Goal: Task Accomplishment & Management: Complete application form

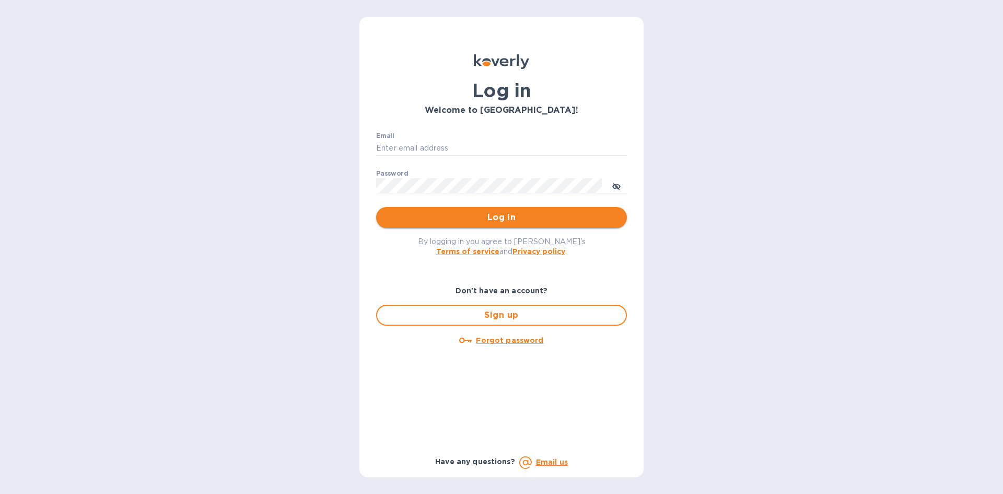
type input "Boruch@surplus.co"
click at [487, 214] on span "Log in" at bounding box center [502, 217] width 234 height 13
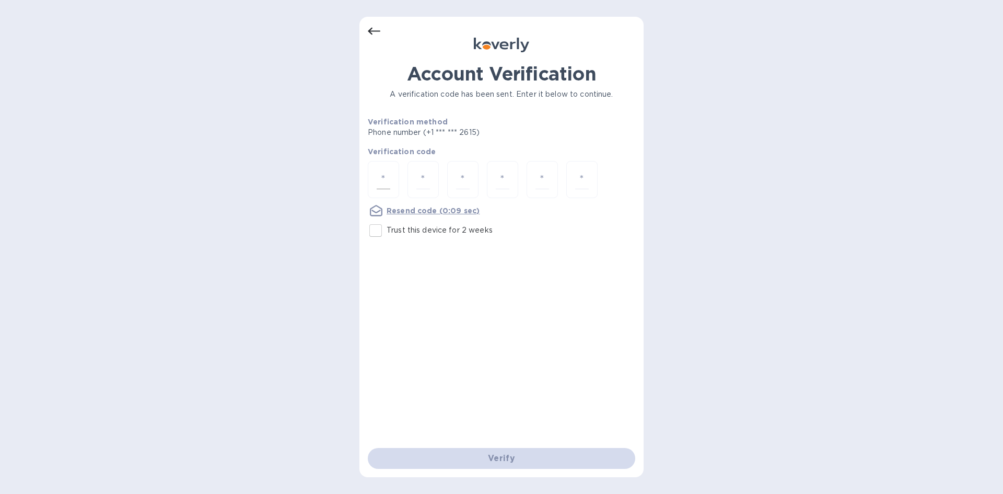
click at [376, 188] on div at bounding box center [383, 179] width 31 height 37
type input "9"
type input "6"
type input "7"
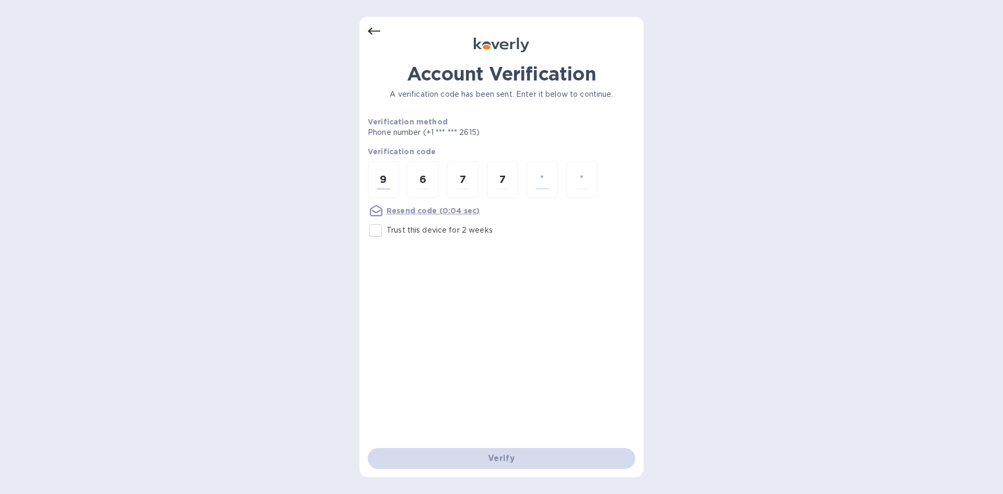
type input "6"
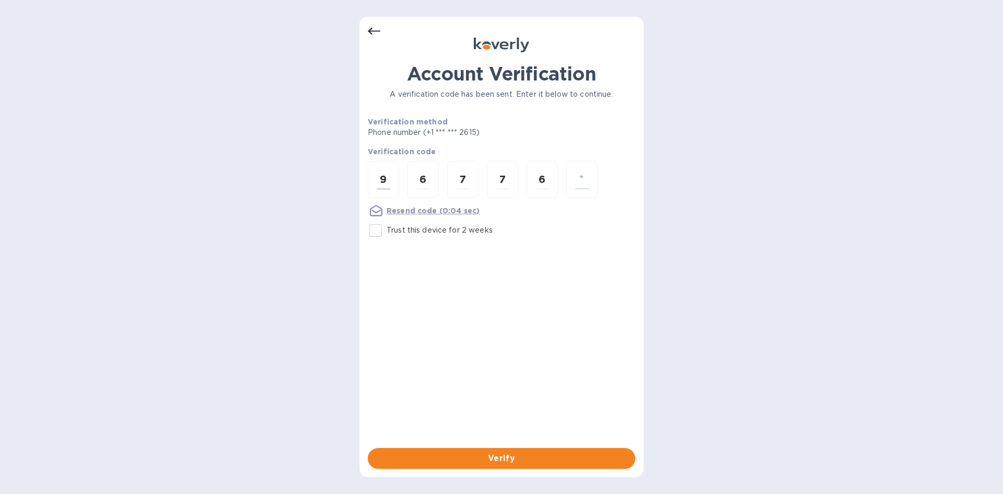
type input "7"
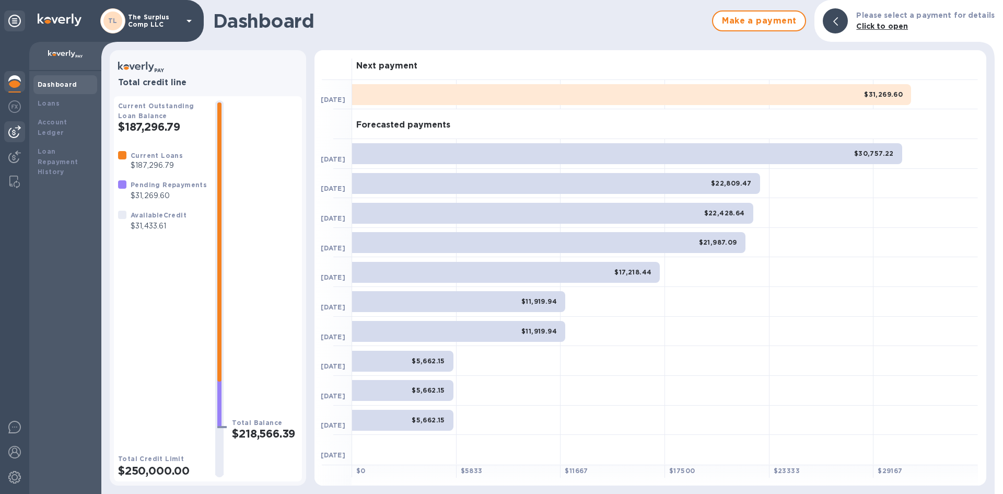
click at [19, 135] on img at bounding box center [14, 131] width 13 height 13
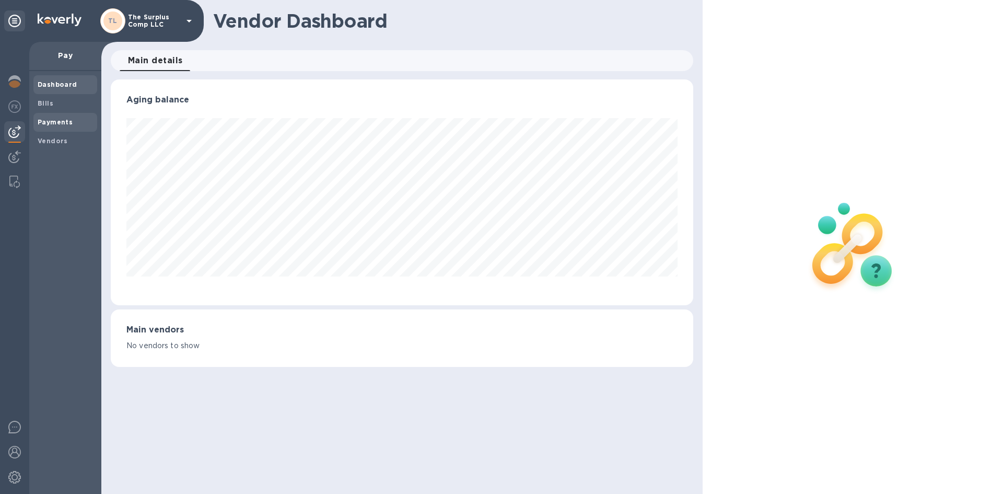
scroll to position [226, 582]
click at [67, 103] on span "Bills" at bounding box center [65, 103] width 55 height 10
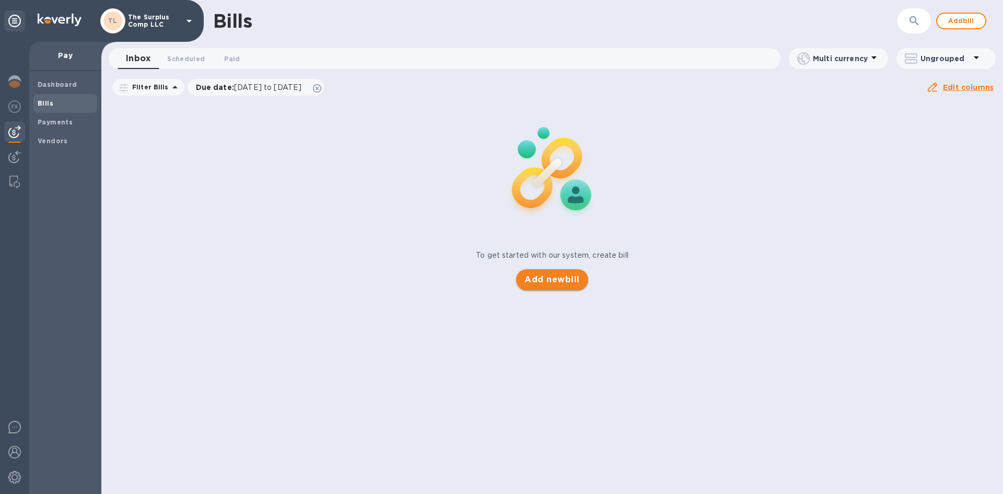
click at [573, 274] on span "Add new bill" at bounding box center [552, 279] width 55 height 13
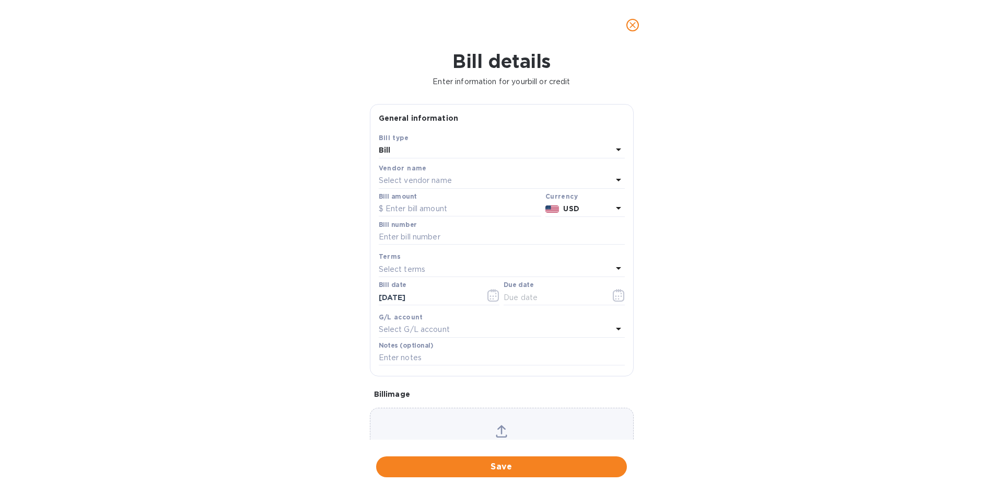
click at [451, 183] on p "Select vendor name" at bounding box center [415, 180] width 73 height 11
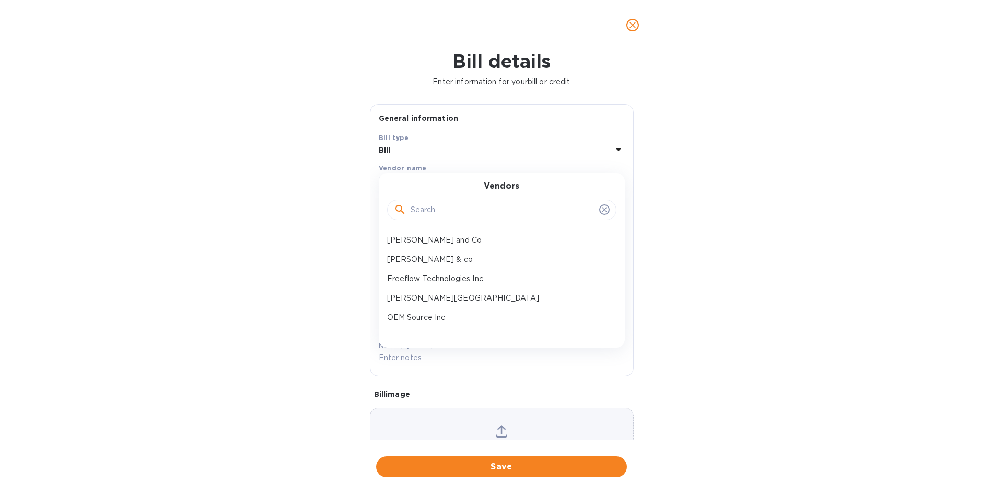
click at [425, 253] on div "[PERSON_NAME] & co" at bounding box center [497, 259] width 229 height 19
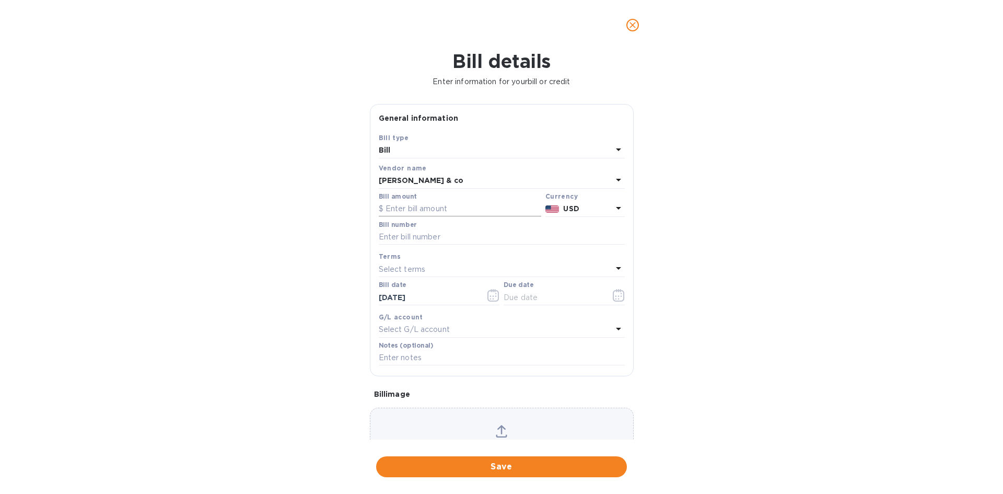
click at [434, 210] on input "text" at bounding box center [460, 209] width 162 height 16
type input "3,000"
click at [442, 237] on input "text" at bounding box center [502, 237] width 246 height 16
click at [449, 235] on input "text" at bounding box center [502, 237] width 246 height 16
type input "1"
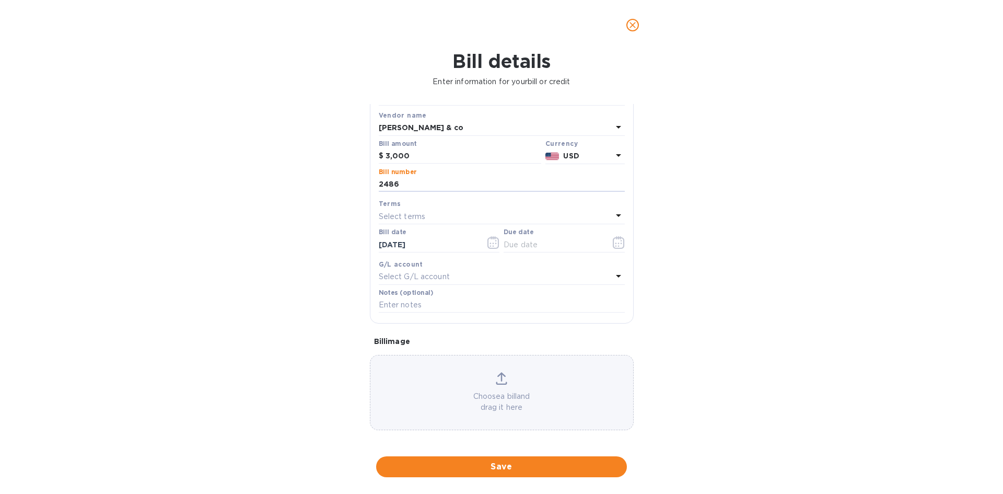
scroll to position [56, 0]
type input "2486"
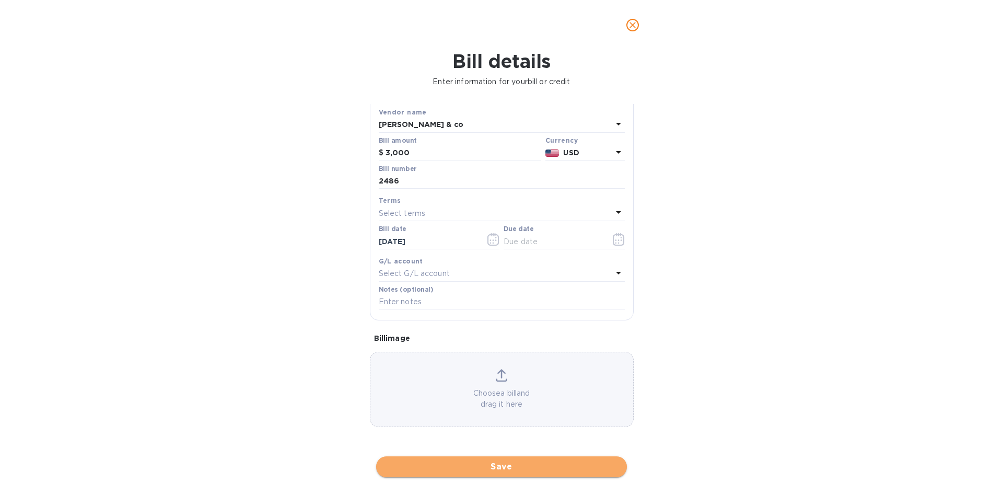
click at [552, 467] on span "Save" at bounding box center [502, 466] width 234 height 13
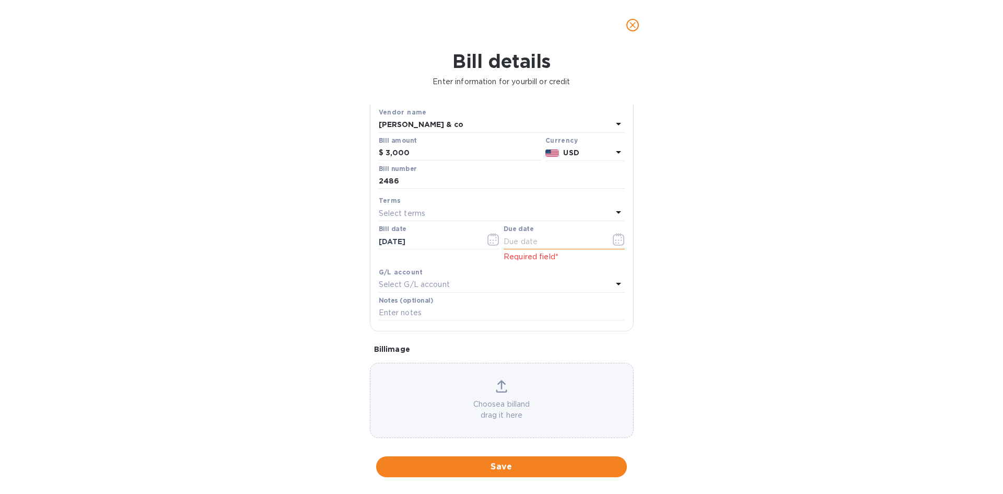
click at [553, 235] on input "text" at bounding box center [553, 242] width 99 height 16
click at [620, 238] on icon "button" at bounding box center [618, 239] width 11 height 13
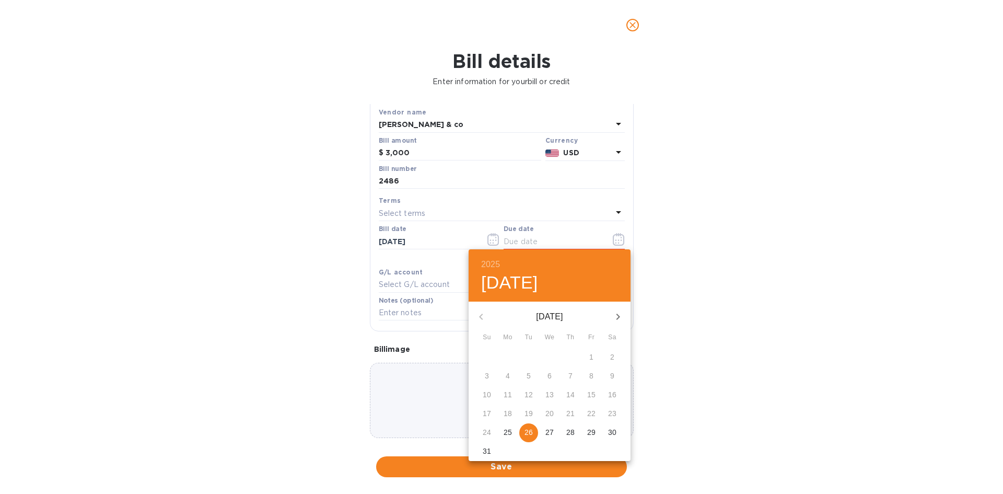
click at [529, 437] on p "26" at bounding box center [529, 432] width 8 height 10
type input "[DATE]"
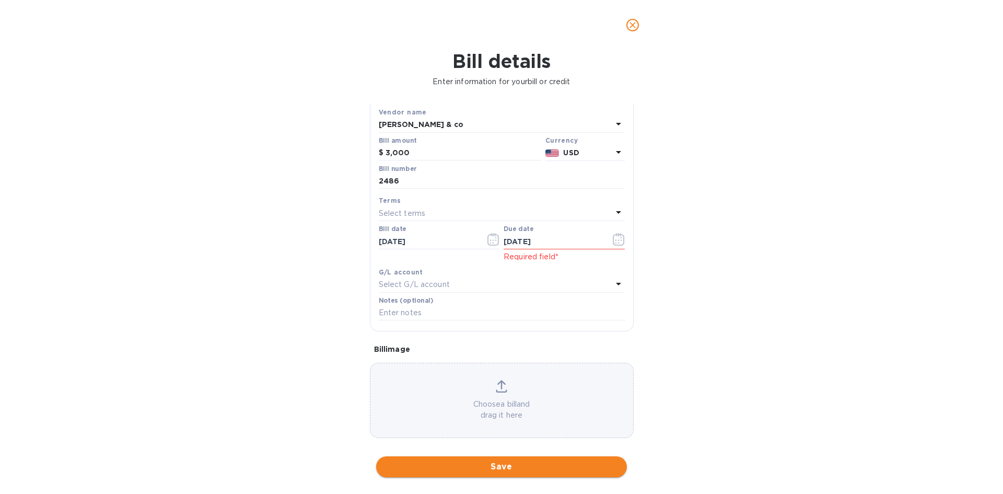
click at [534, 471] on span "Save" at bounding box center [502, 466] width 234 height 13
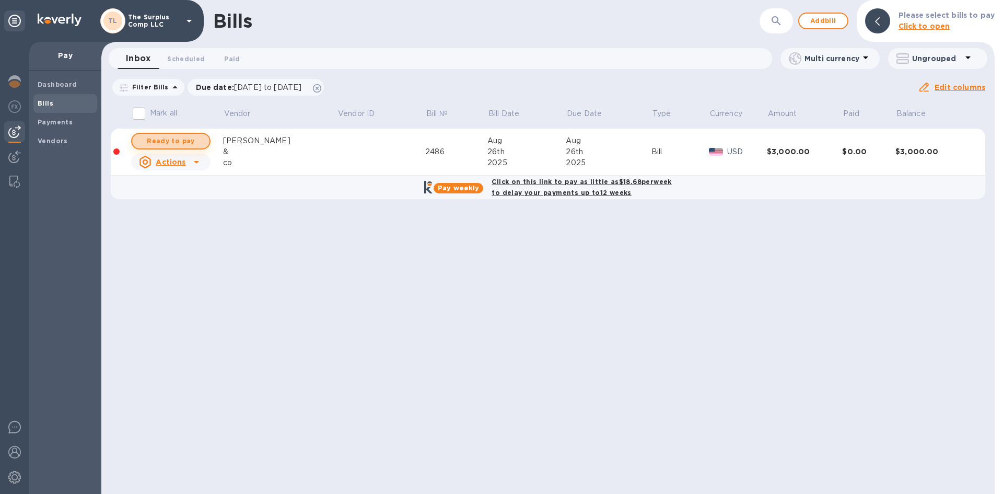
click at [173, 142] on span "Ready to pay" at bounding box center [171, 141] width 61 height 13
checkbox input "true"
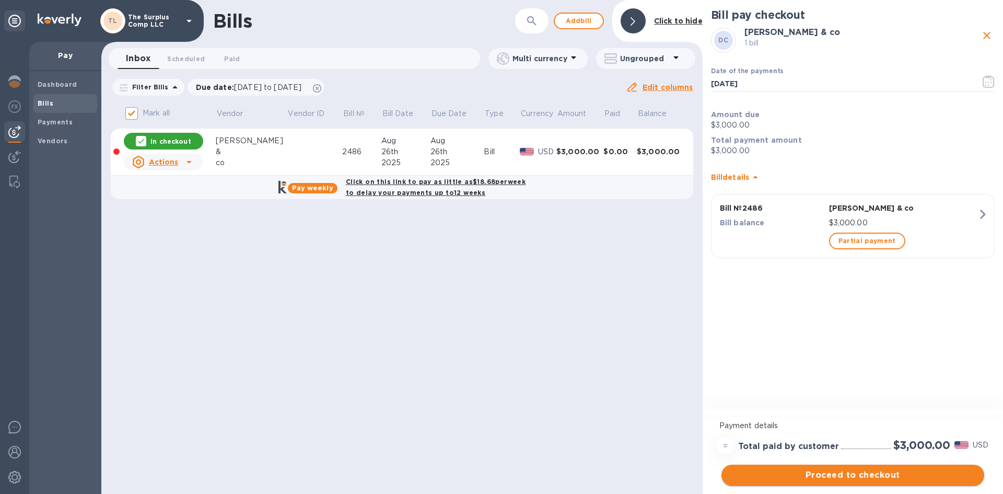
click at [883, 471] on span "Proceed to checkout" at bounding box center [853, 475] width 246 height 13
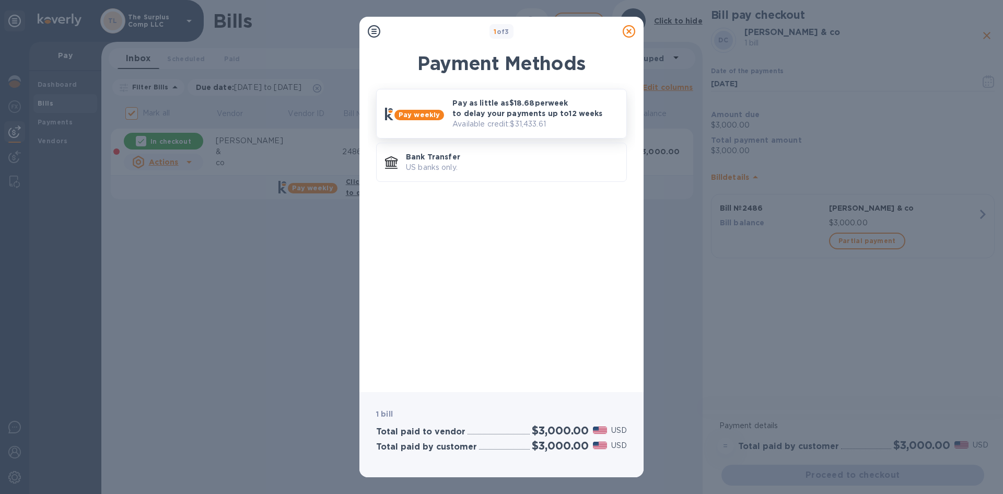
click at [484, 94] on div "Pay as little as $18.68 per week to delay your payments up to 12 weeks Availabl…" at bounding box center [535, 114] width 174 height 40
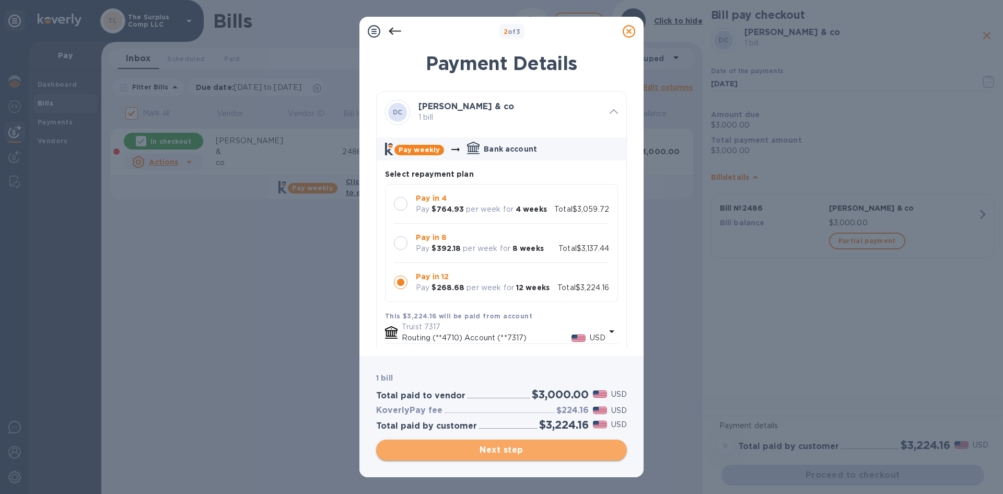
click at [520, 449] on span "Next step" at bounding box center [502, 450] width 234 height 13
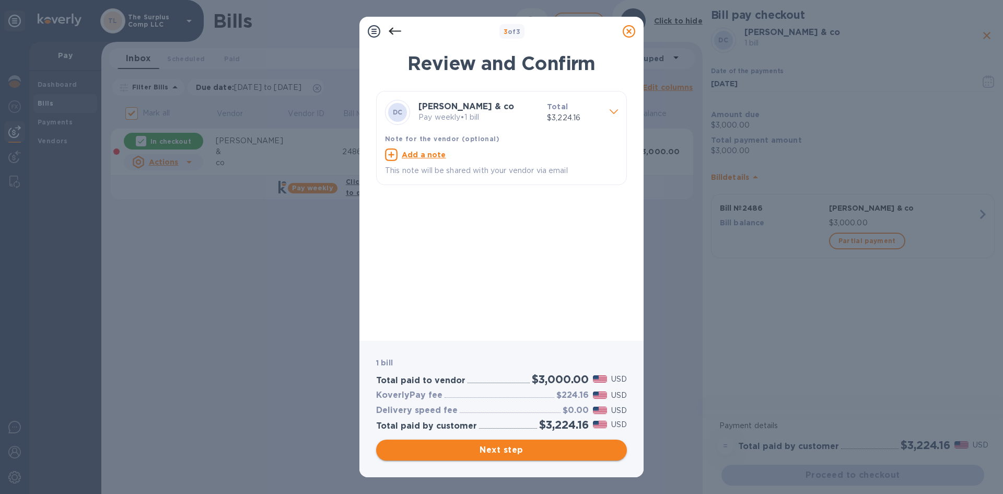
click at [530, 453] on span "Next step" at bounding box center [502, 450] width 234 height 13
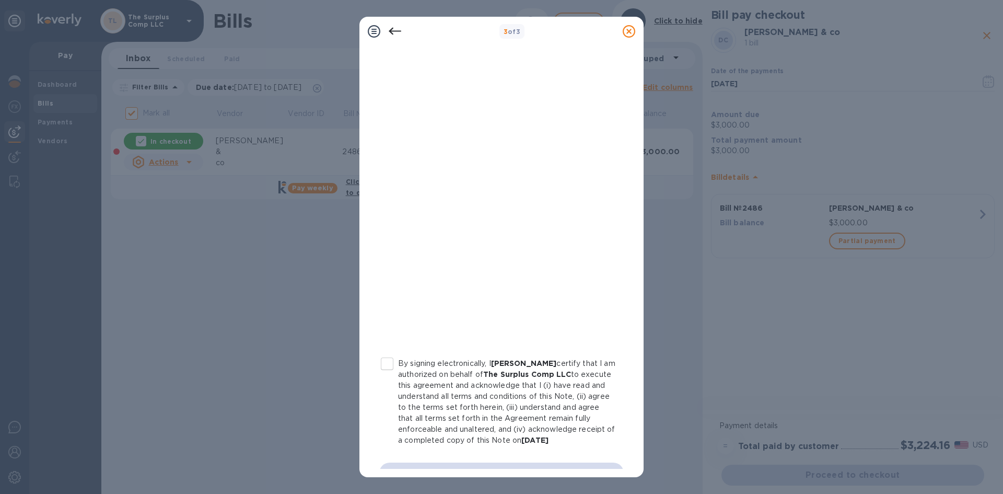
scroll to position [101, 0]
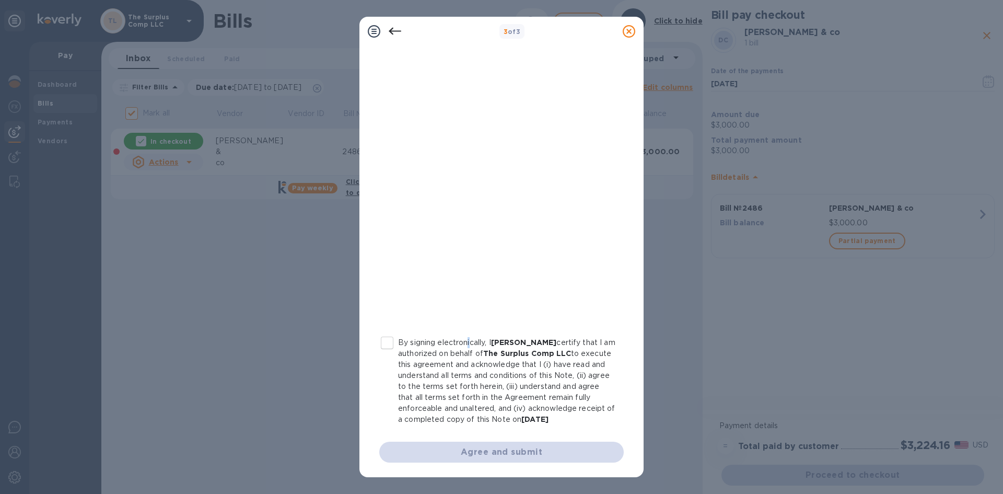
drag, startPoint x: 469, startPoint y: 327, endPoint x: 497, endPoint y: 343, distance: 32.3
click at [479, 337] on p "By signing electronically, I [PERSON_NAME] certify that I am authorized on beha…" at bounding box center [506, 381] width 217 height 88
drag, startPoint x: 509, startPoint y: 395, endPoint x: 515, endPoint y: 408, distance: 13.8
click at [509, 395] on p "By signing electronically, I [PERSON_NAME] certify that I am authorized on beha…" at bounding box center [506, 381] width 217 height 88
click at [398, 354] on input "By signing electronically, I [PERSON_NAME] certify that I am authorized on beha…" at bounding box center [387, 343] width 22 height 22
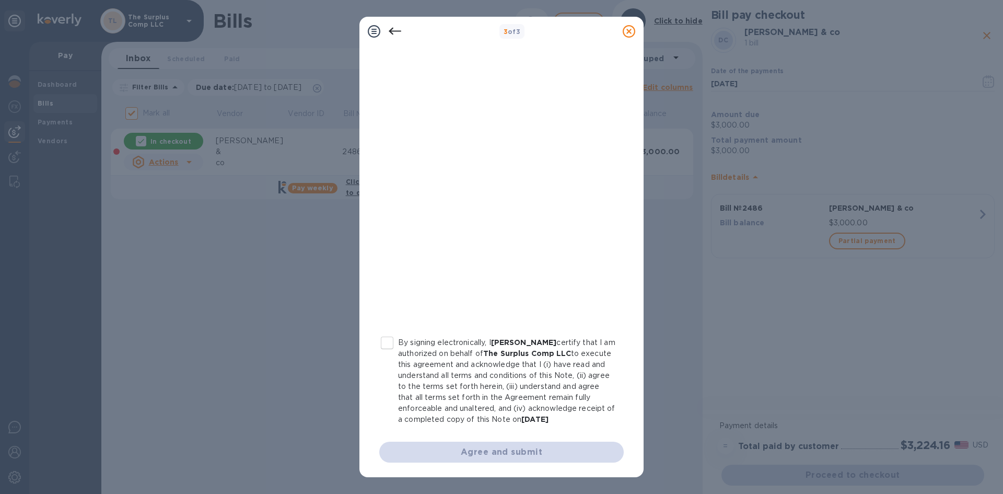
checkbox input "true"
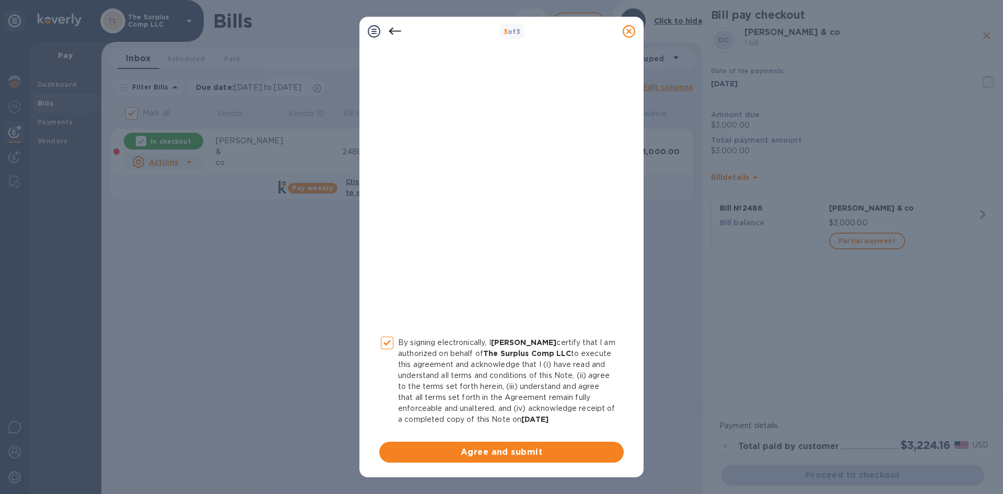
click at [548, 455] on span "Agree and submit" at bounding box center [502, 452] width 228 height 13
